Goal: Obtain resource: Obtain resource

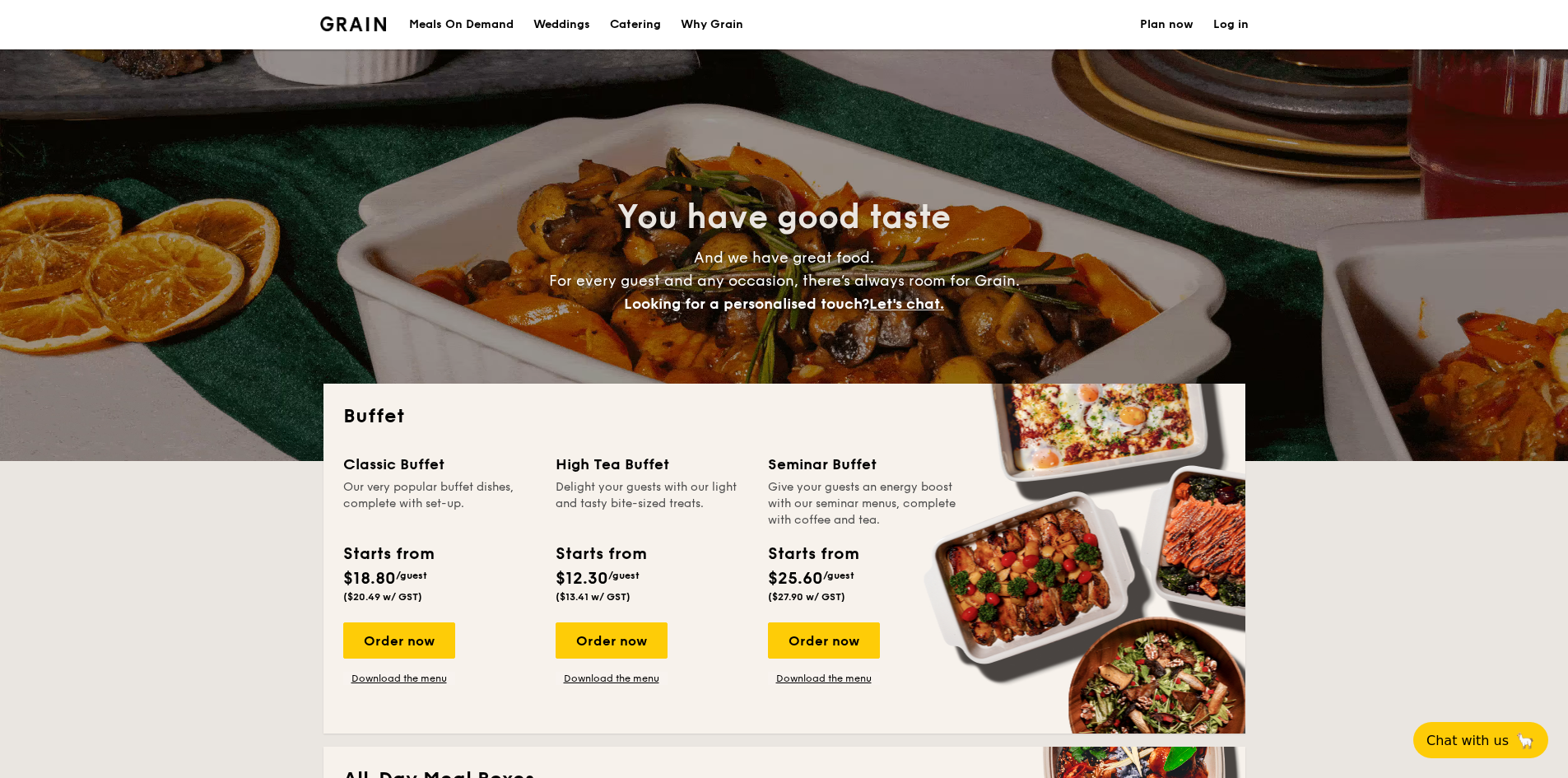
select select
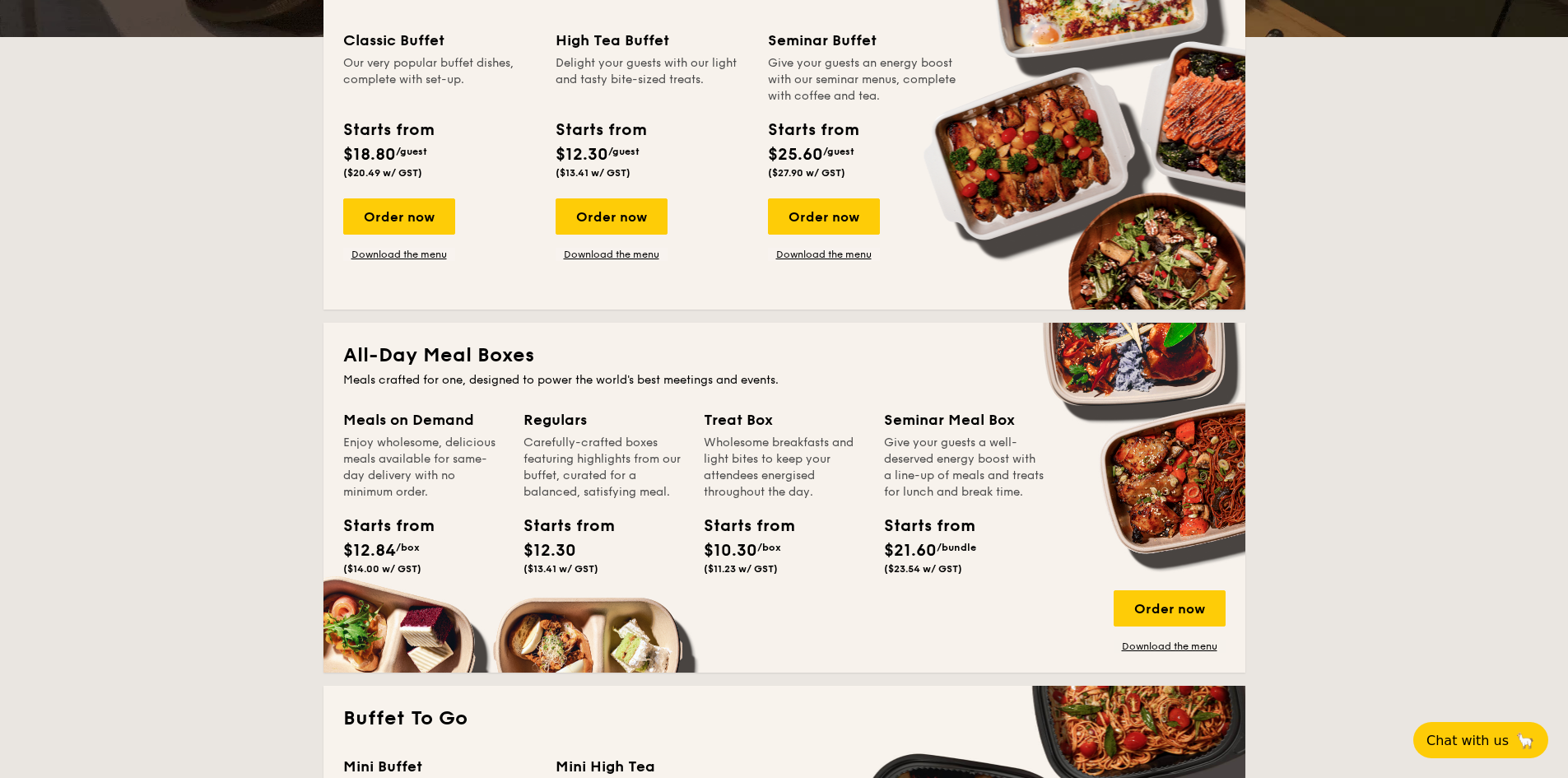
scroll to position [411, 0]
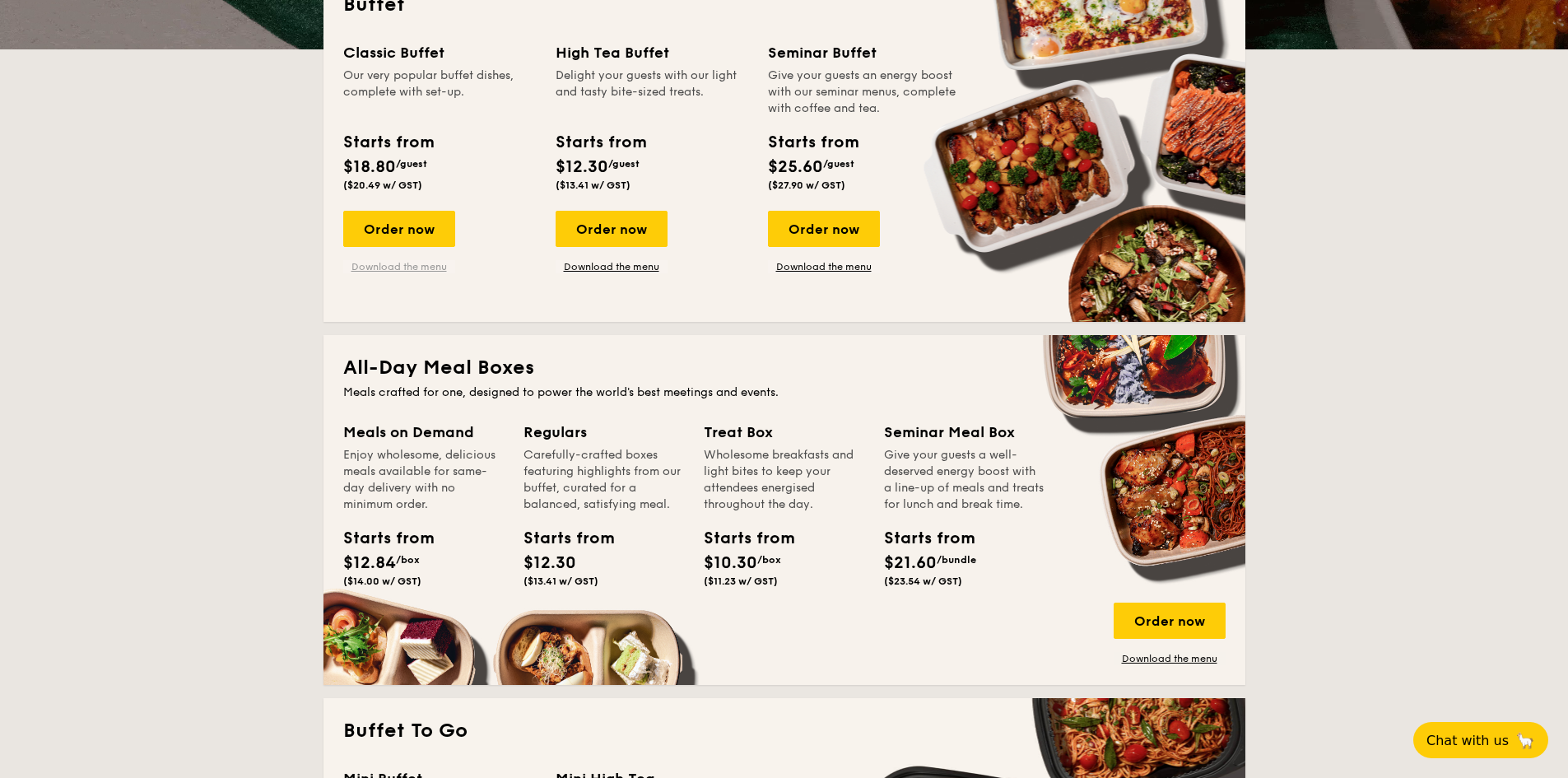
click at [379, 266] on link "Download the menu" at bounding box center [399, 267] width 112 height 14
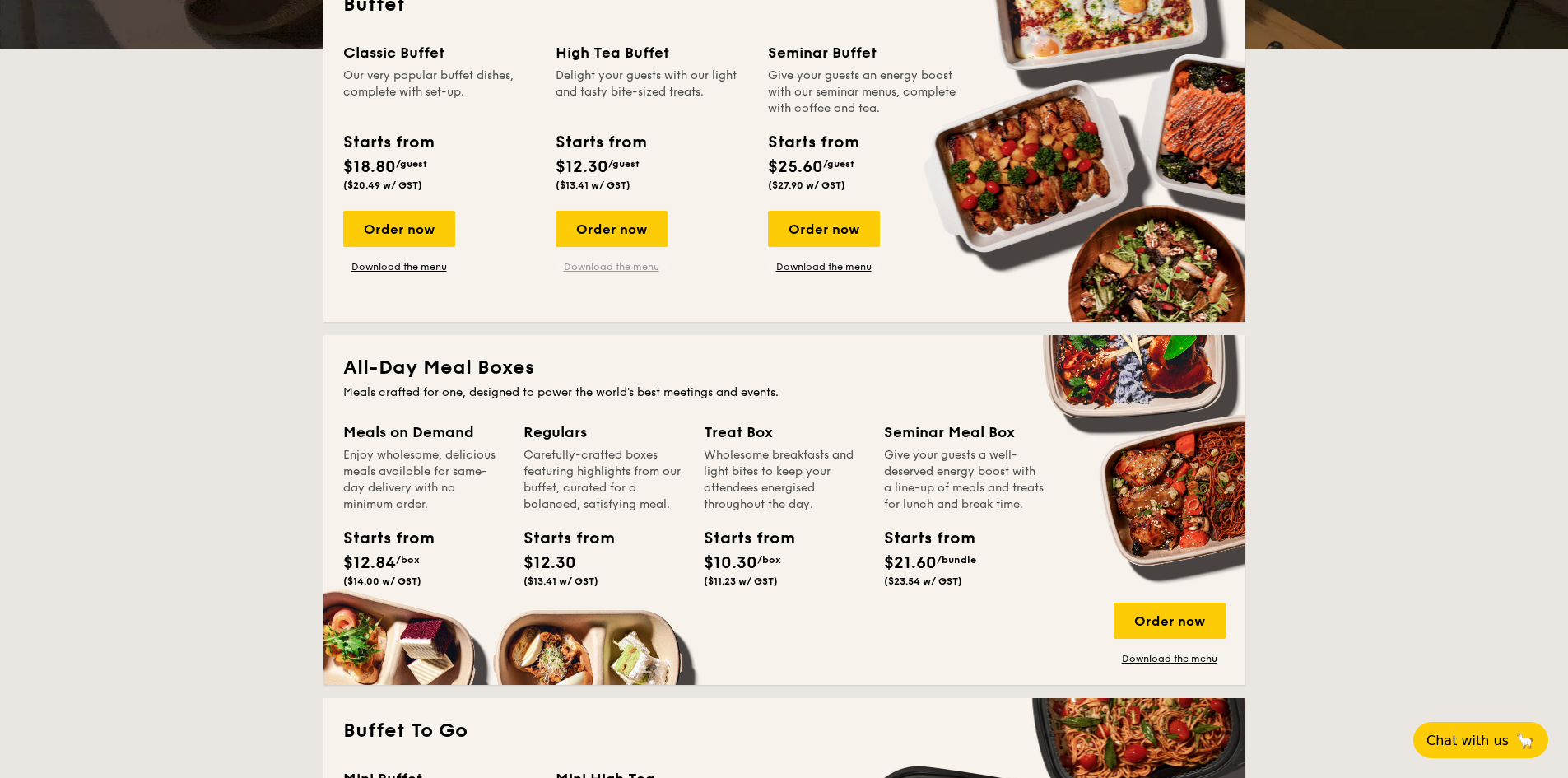
click at [621, 268] on link "Download the menu" at bounding box center [612, 267] width 112 height 14
click at [425, 265] on link "Download the menu" at bounding box center [399, 267] width 112 height 14
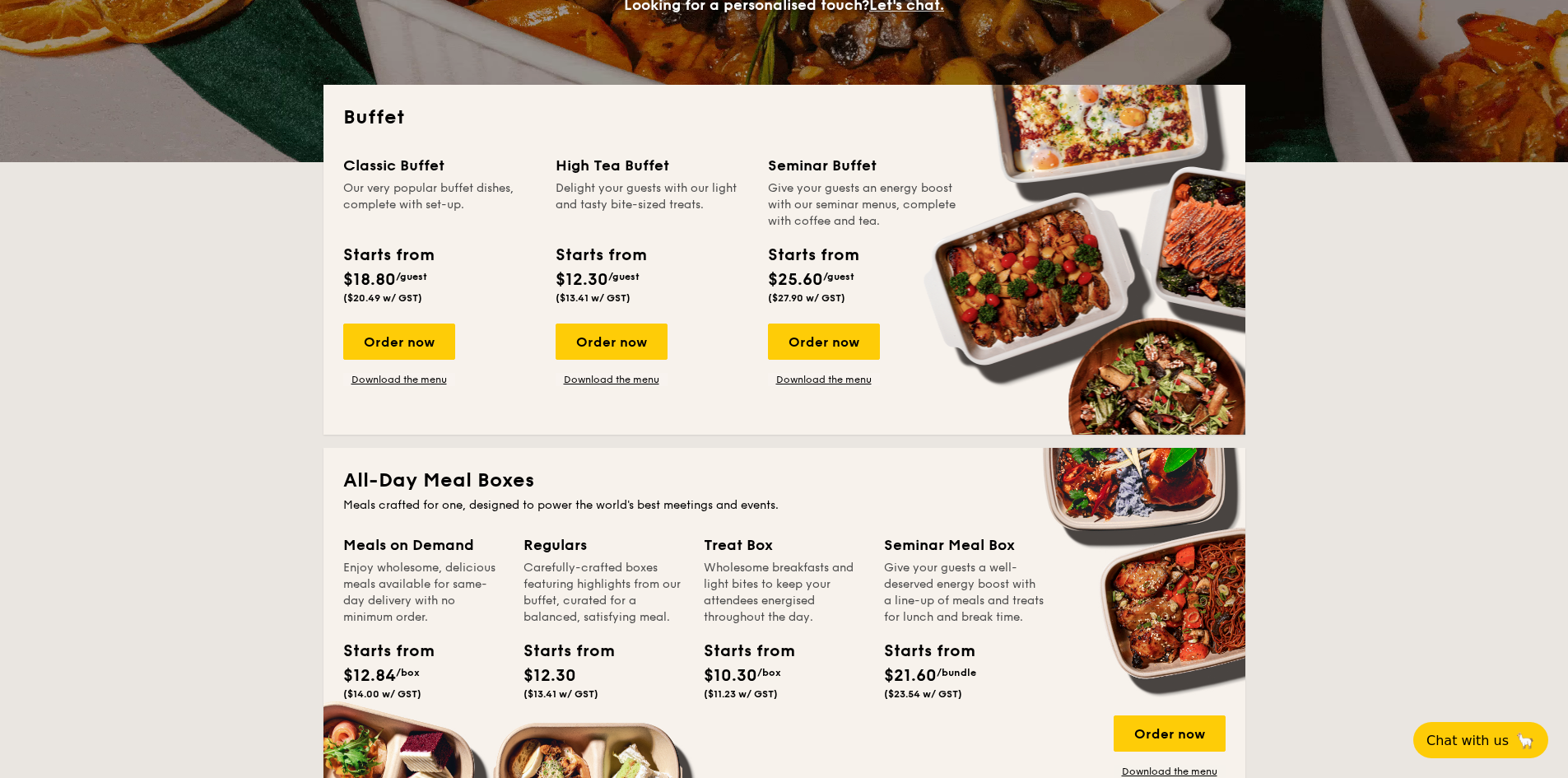
scroll to position [165, 0]
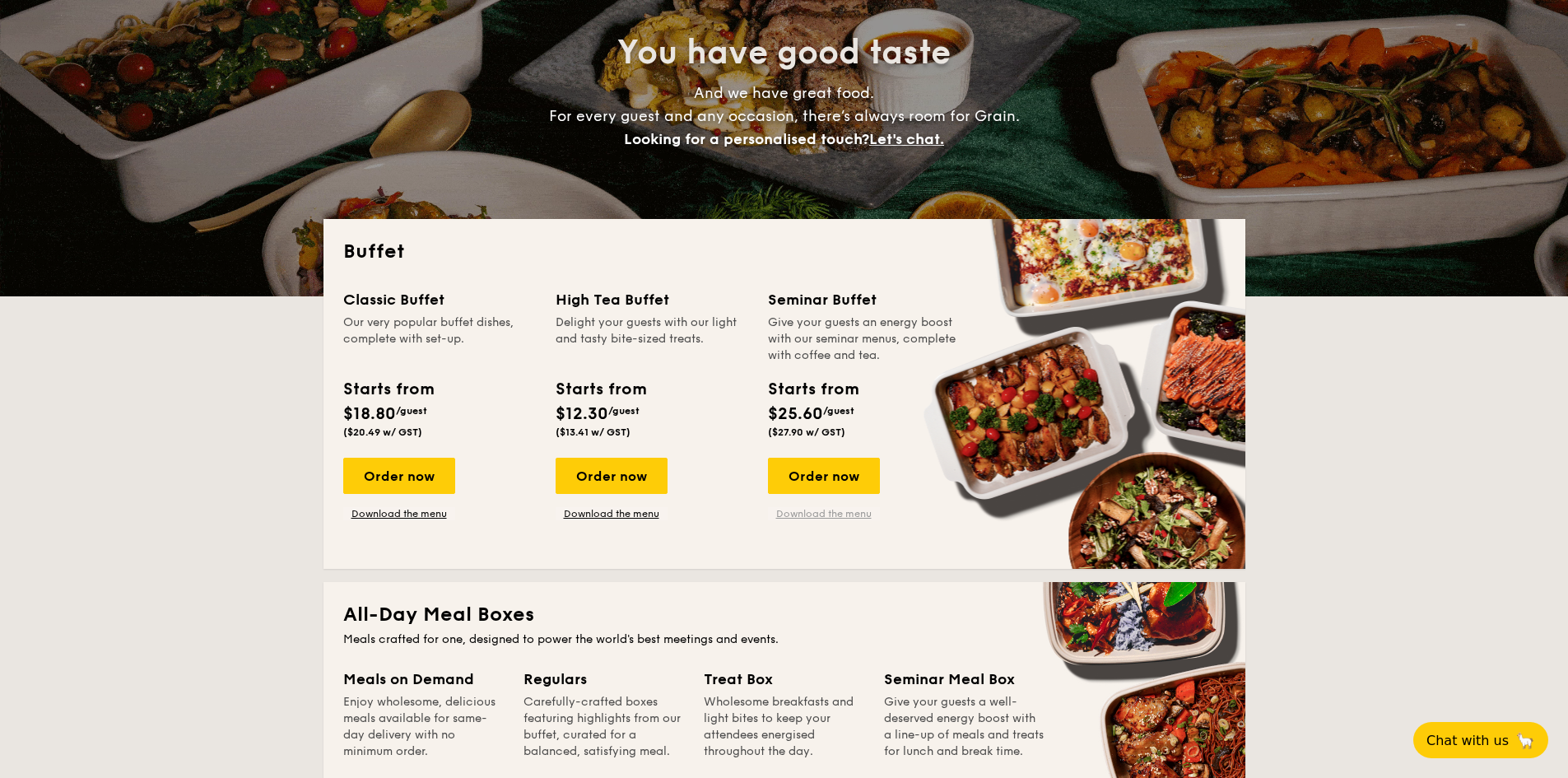
click at [788, 513] on link "Download the menu" at bounding box center [824, 514] width 112 height 14
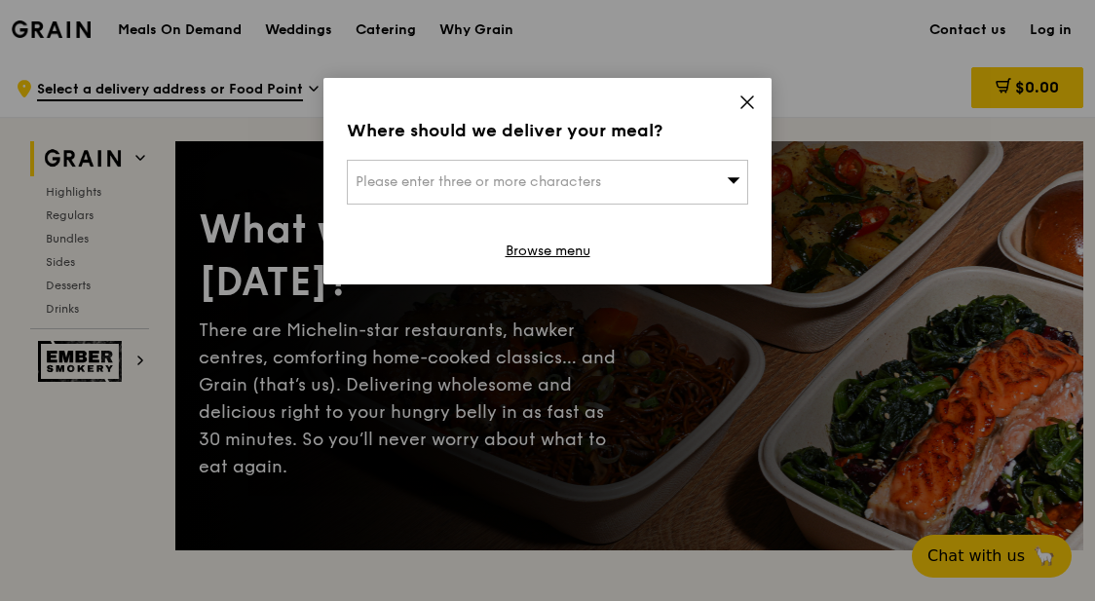
click at [735, 105] on div "Where should we deliver your meal? Please enter three or more characters Browse…" at bounding box center [547, 181] width 448 height 207
click at [738, 103] on icon at bounding box center [747, 103] width 18 height 18
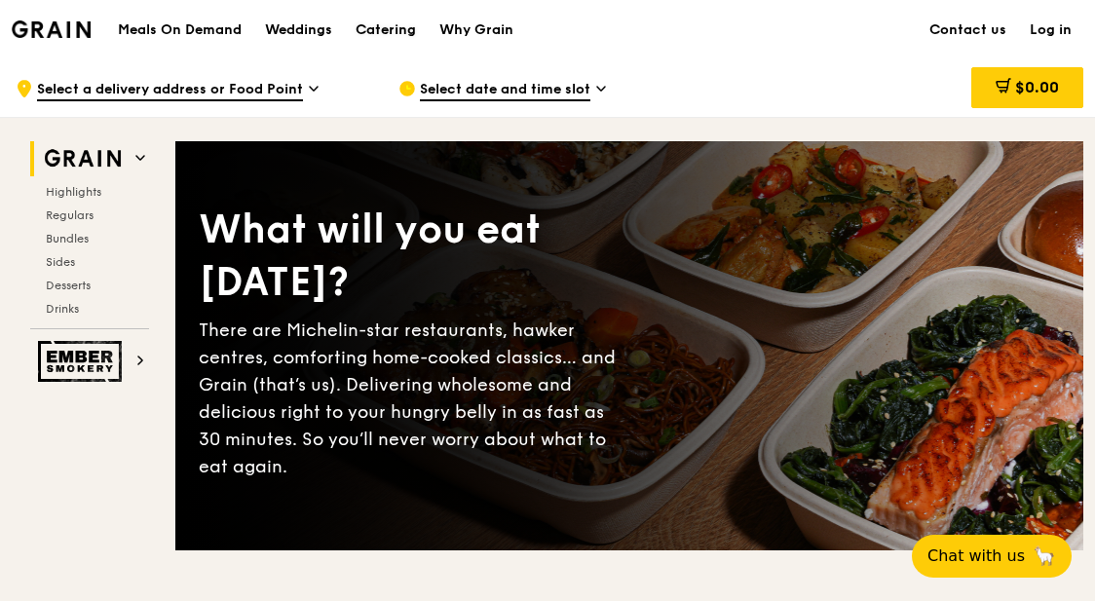
click at [385, 28] on div "Catering" at bounding box center [386, 30] width 60 height 58
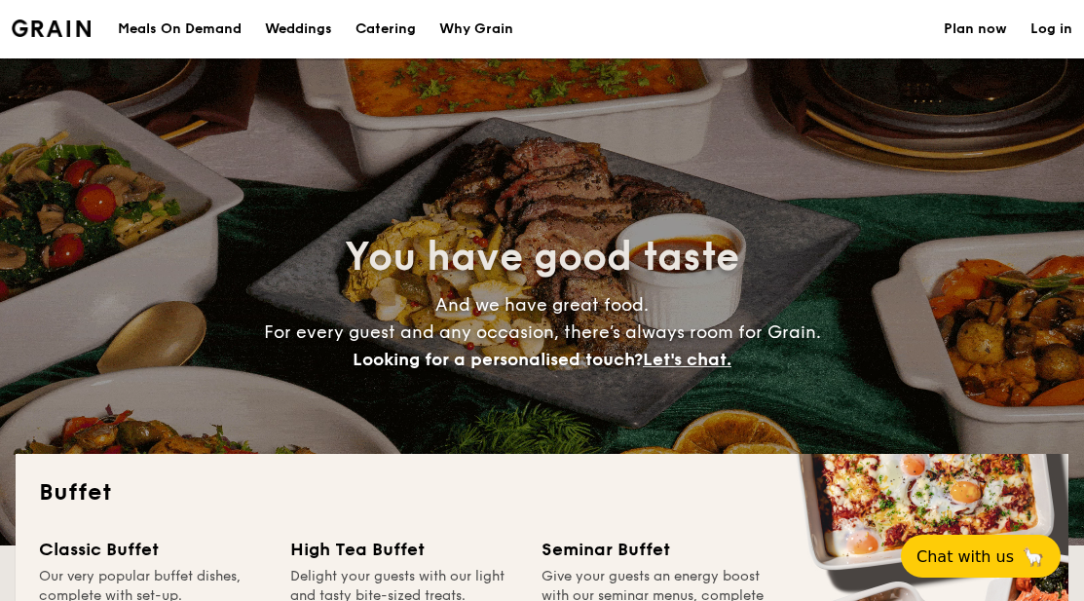
select select
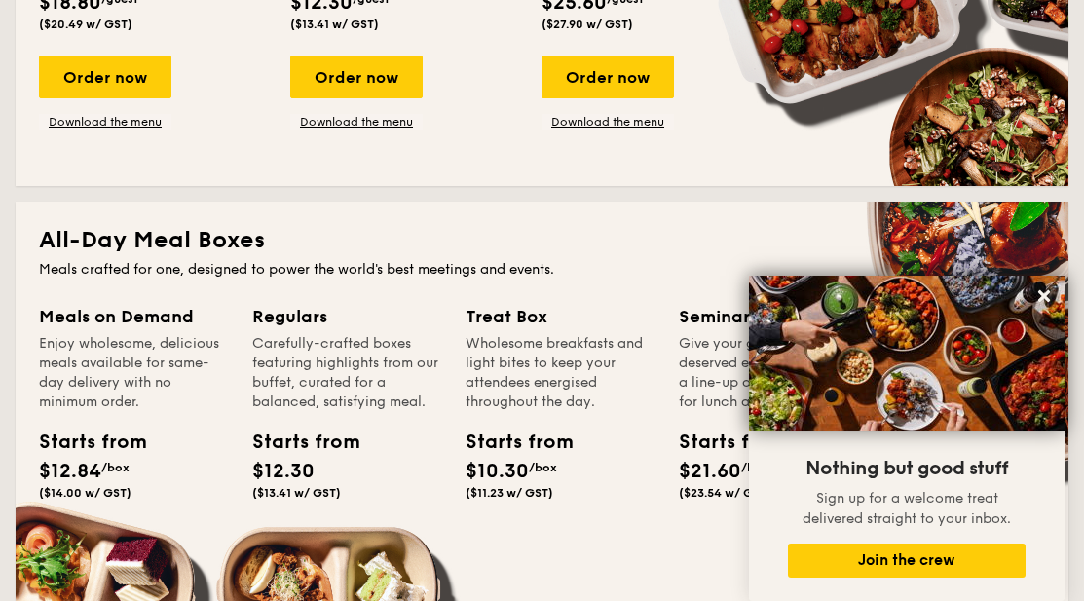
scroll to position [487, 0]
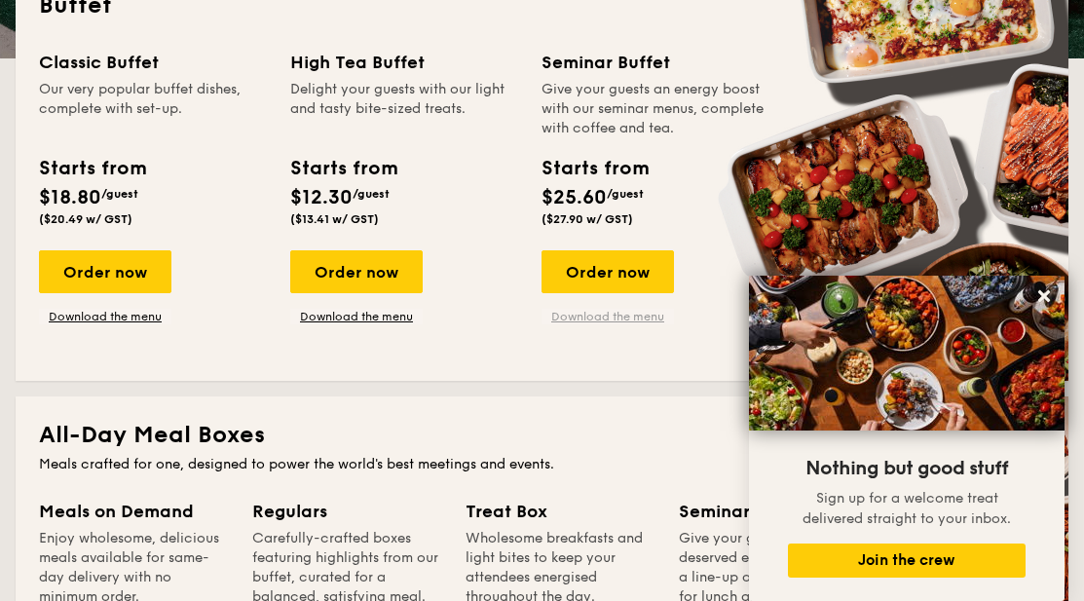
click at [578, 316] on link "Download the menu" at bounding box center [608, 317] width 132 height 16
click at [126, 316] on link "Download the menu" at bounding box center [105, 317] width 132 height 16
